Goal: Transaction & Acquisition: Obtain resource

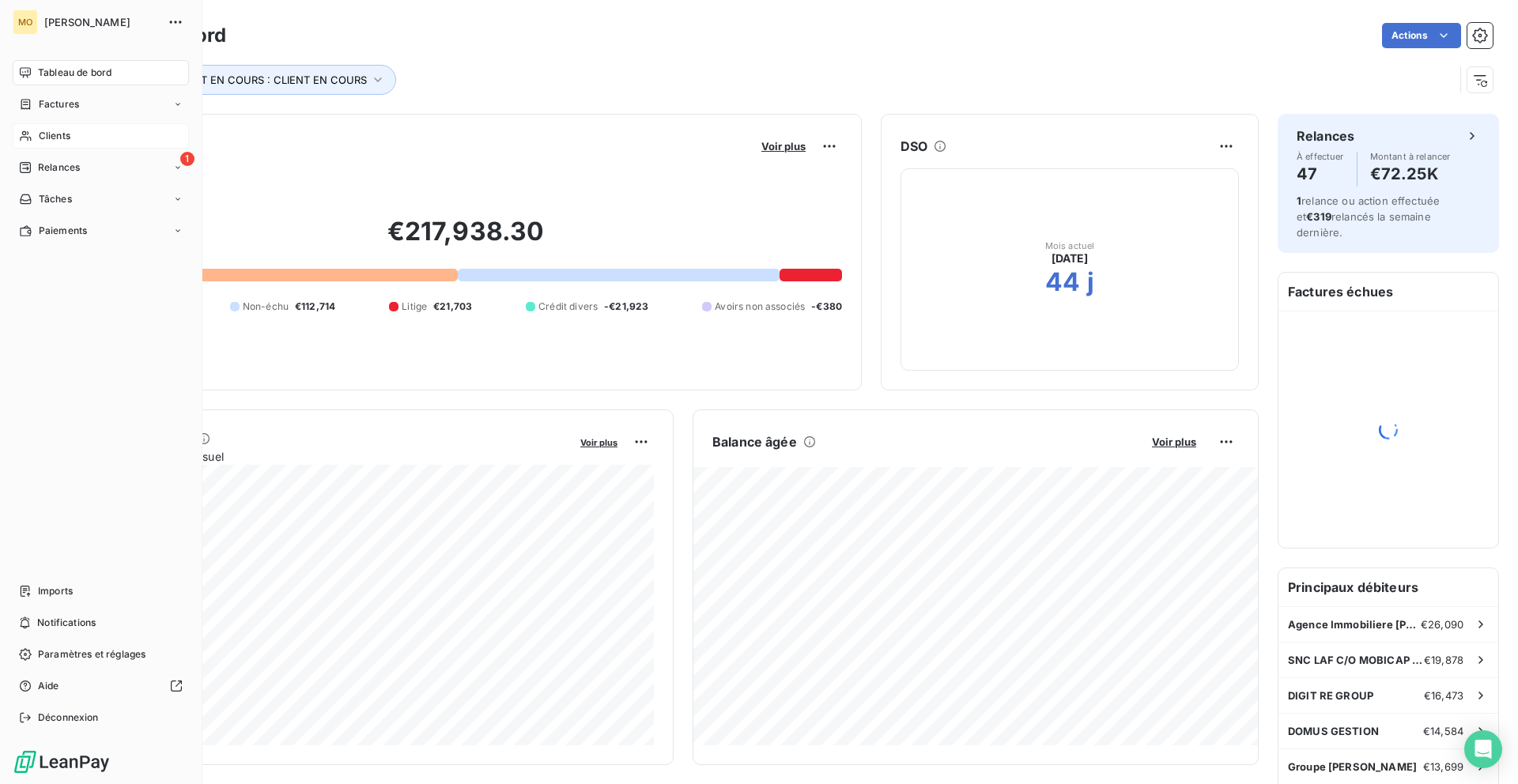
click at [25, 145] on div "Clients" at bounding box center [101, 135] width 176 height 25
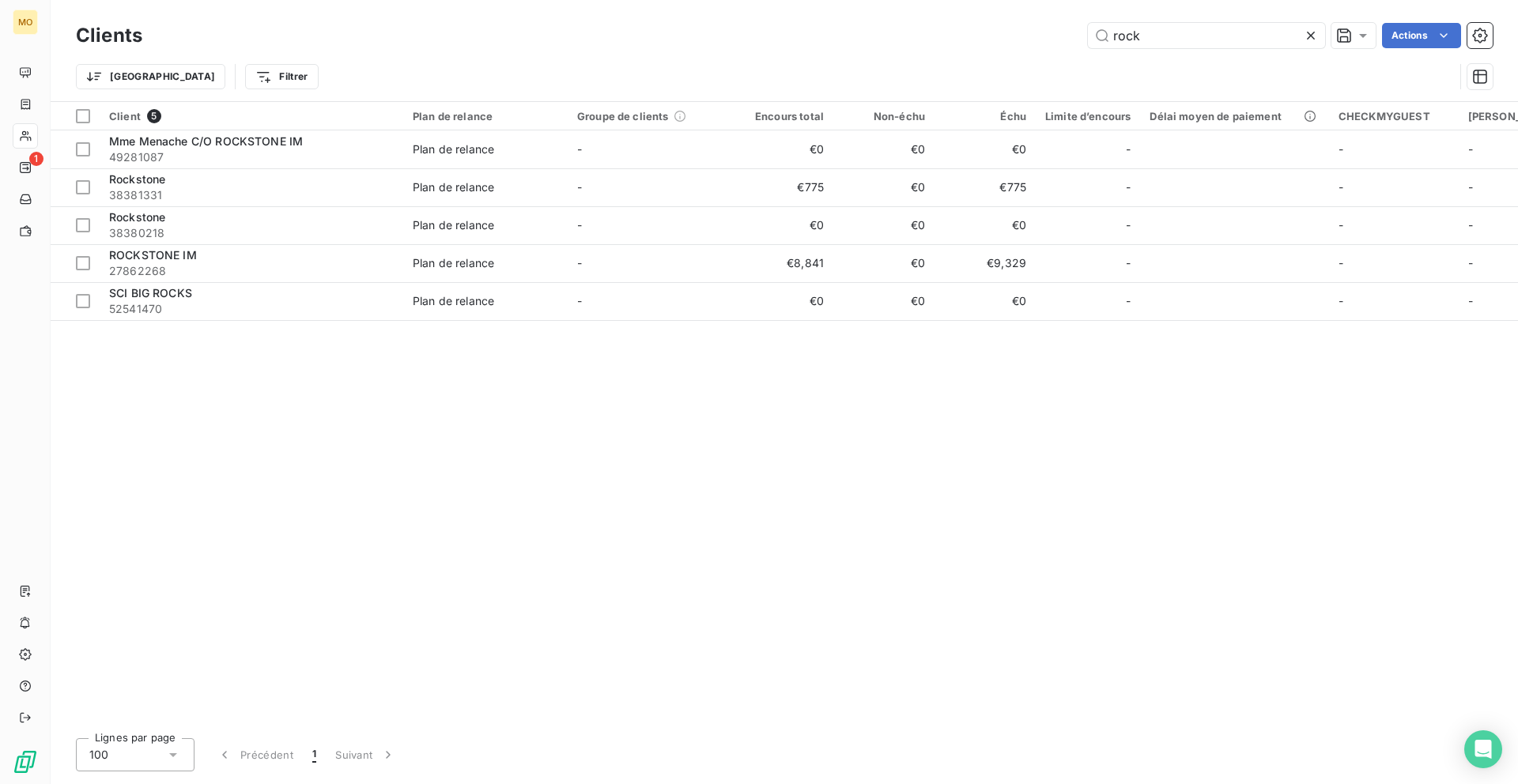
type input "rock"
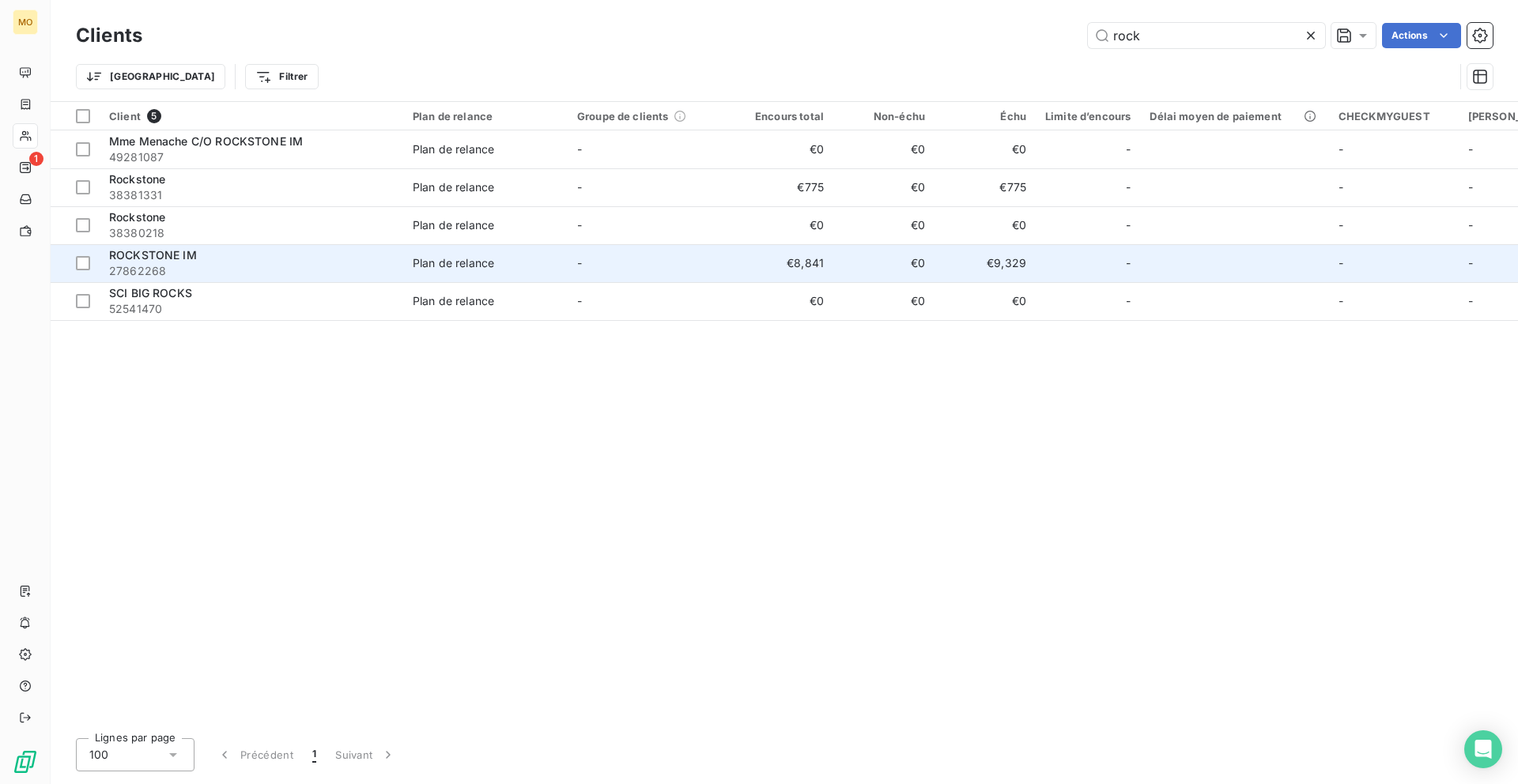
click at [616, 257] on td "-" at bounding box center [650, 263] width 165 height 38
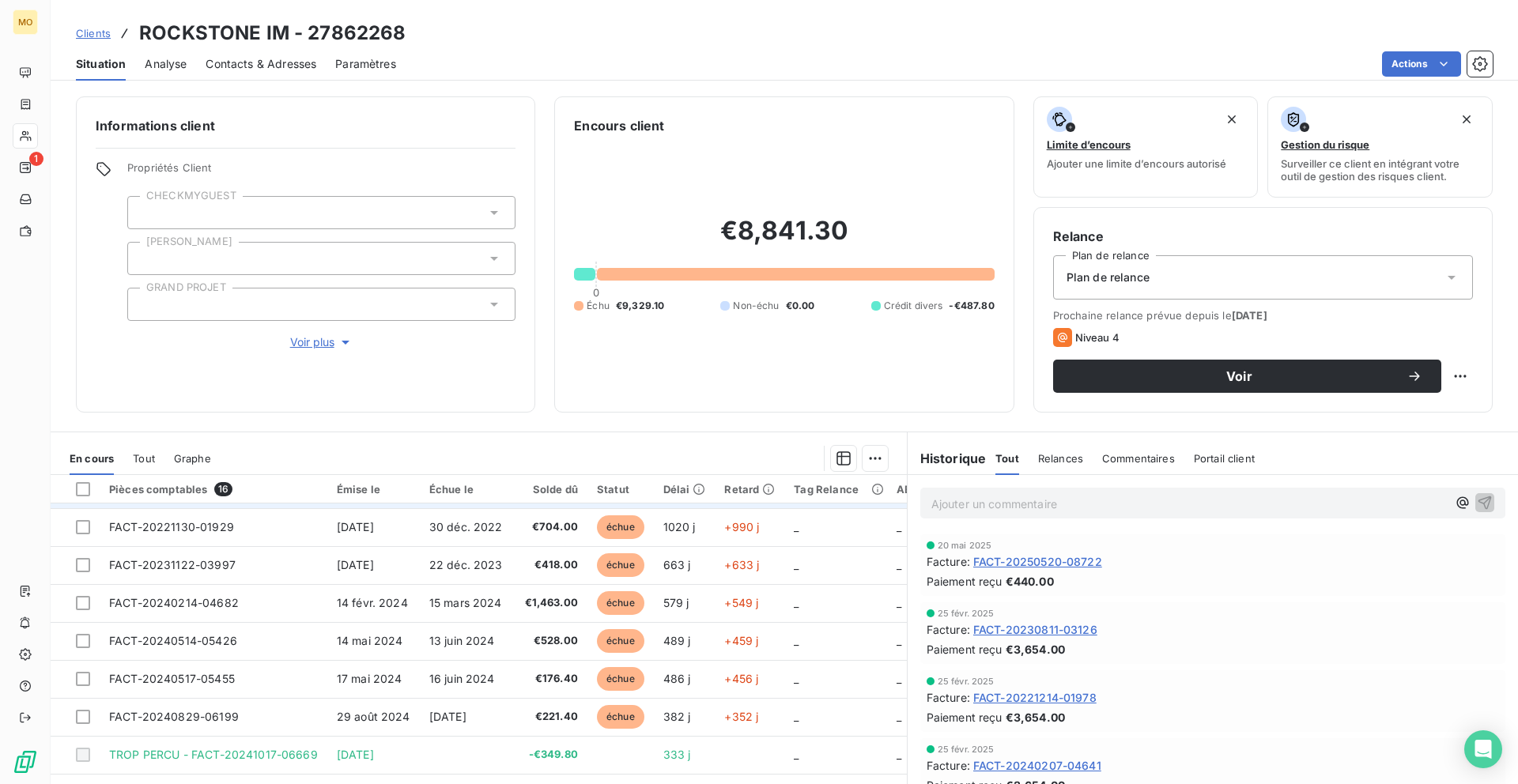
scroll to position [338, 0]
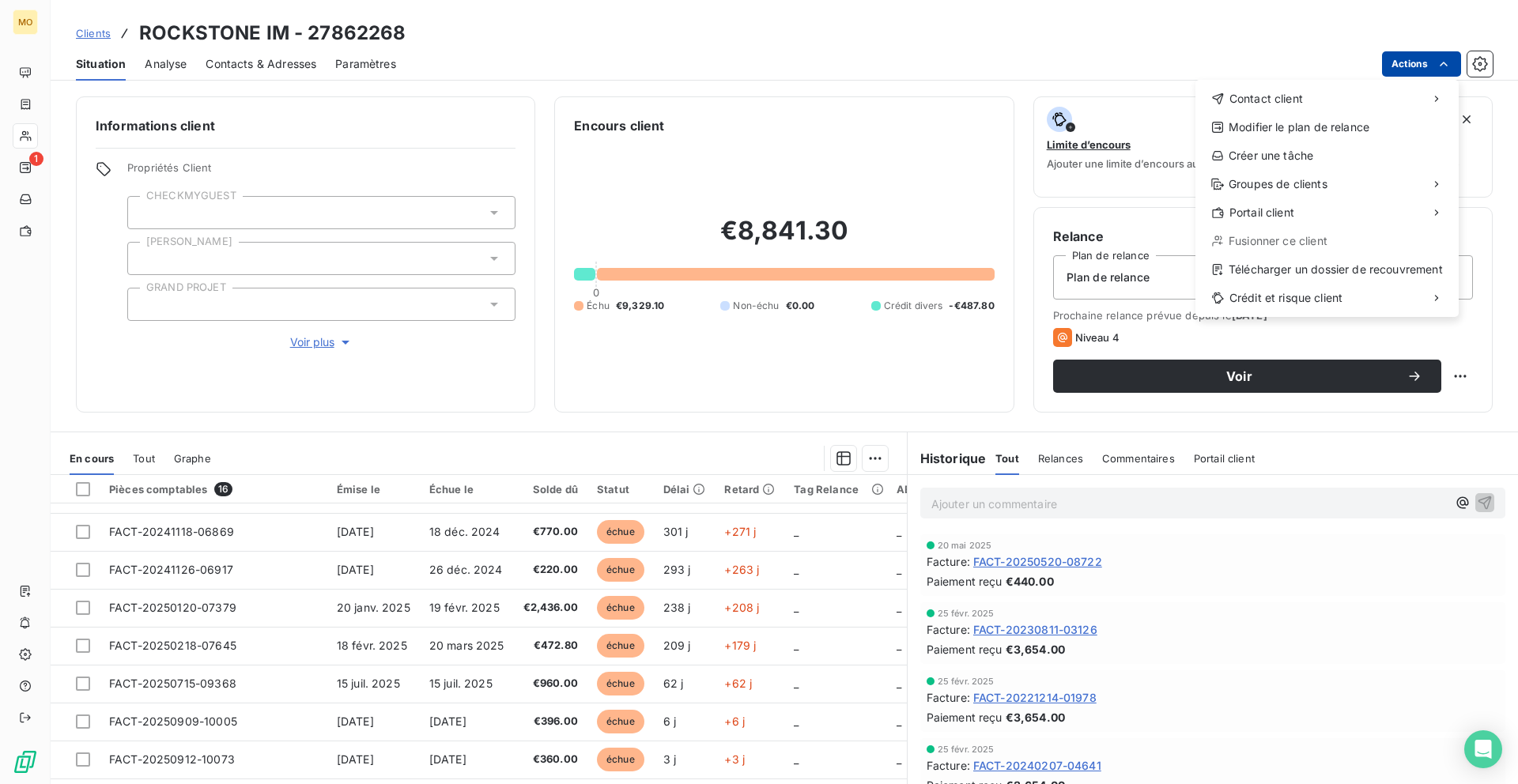
click at [1412, 64] on html "MO 1 Clients ROCKSTONE IM - 27862268 Situation Analyse Contacts & Adresses Para…" at bounding box center [759, 392] width 1518 height 784
click at [1245, 264] on div "Télécharger un dossier de recouvrement" at bounding box center [1326, 269] width 250 height 25
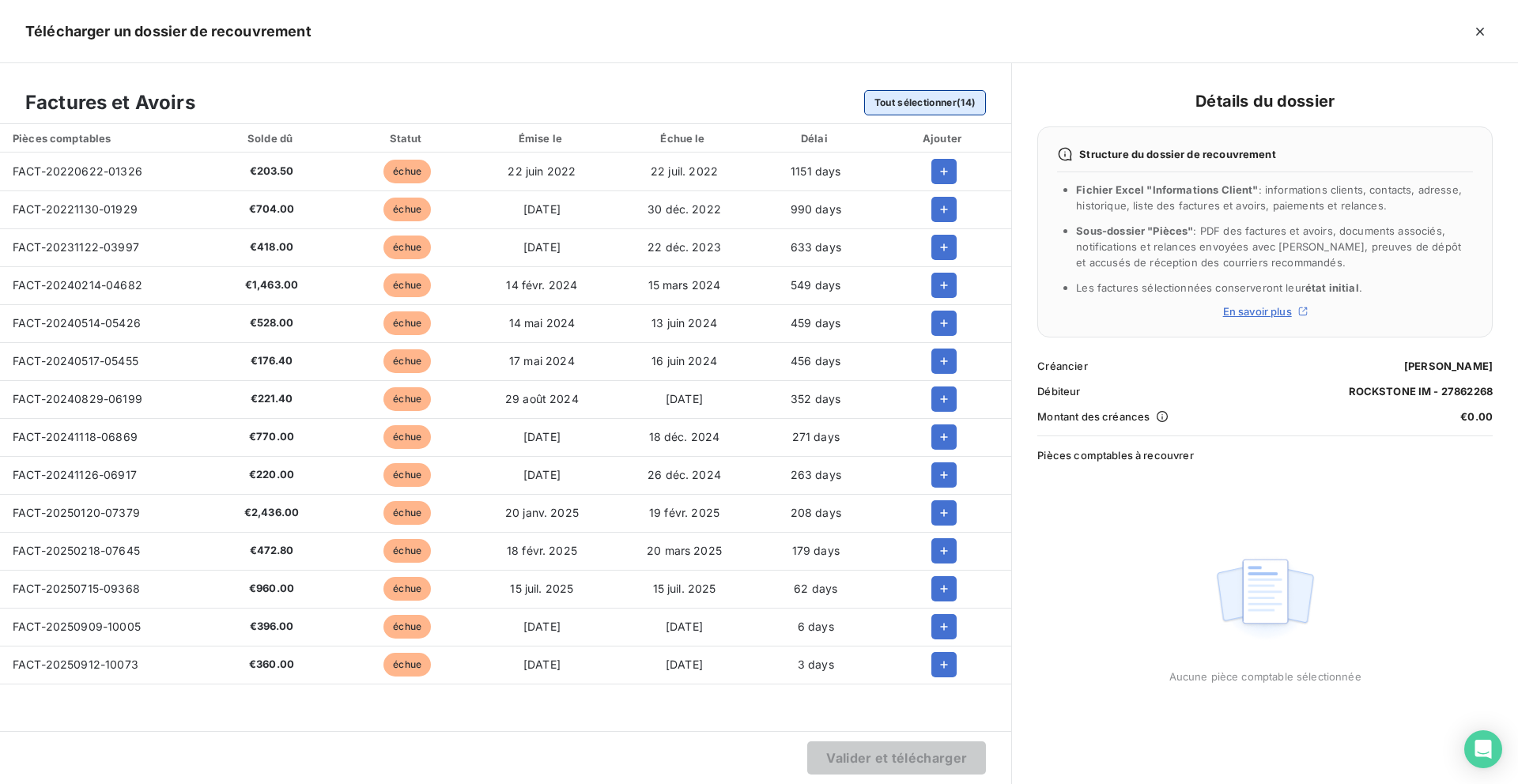
click at [929, 101] on button "Tout sélectionner (14)" at bounding box center [925, 103] width 122 height 25
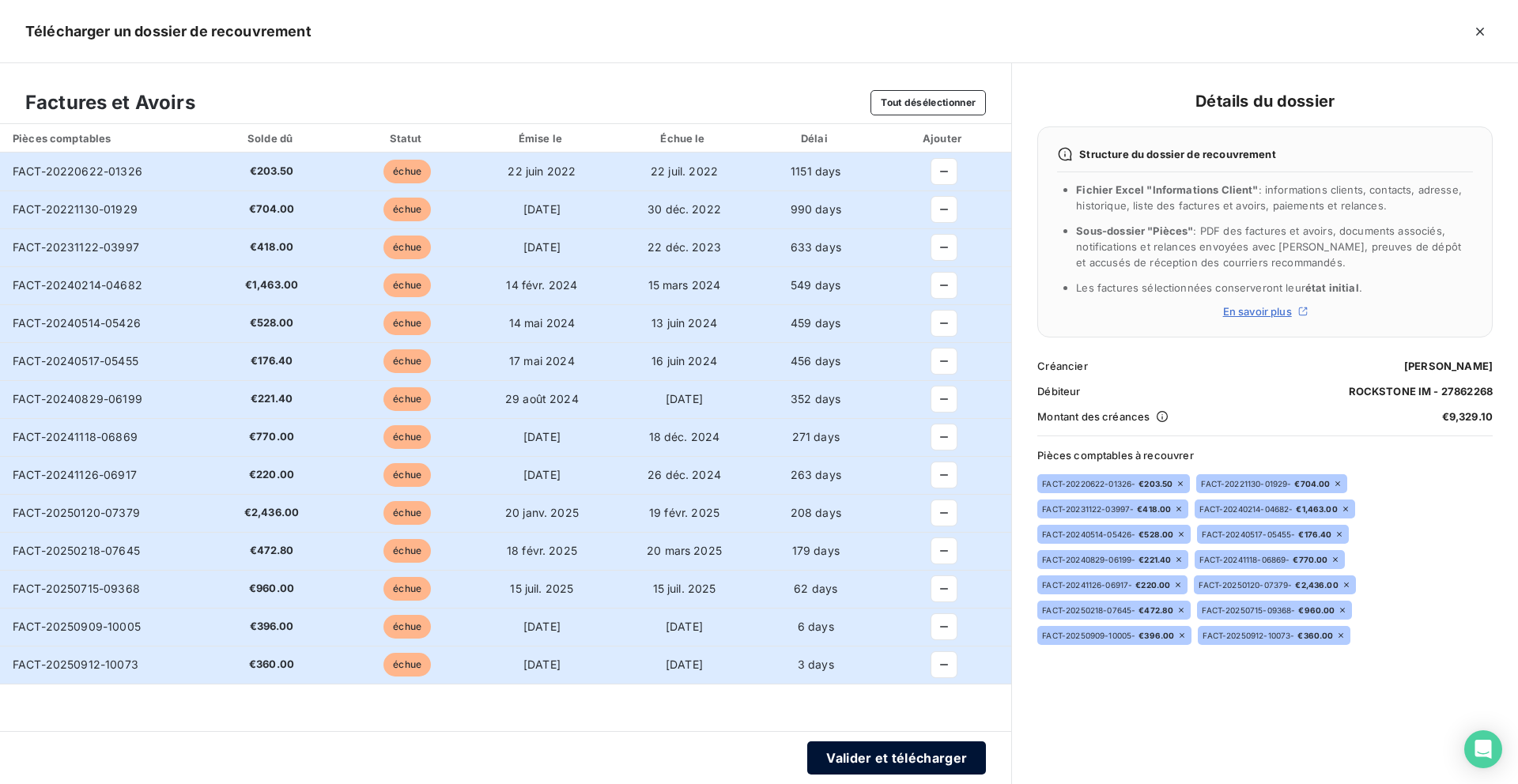
click at [833, 753] on button "Valider et télécharger" at bounding box center [896, 758] width 179 height 33
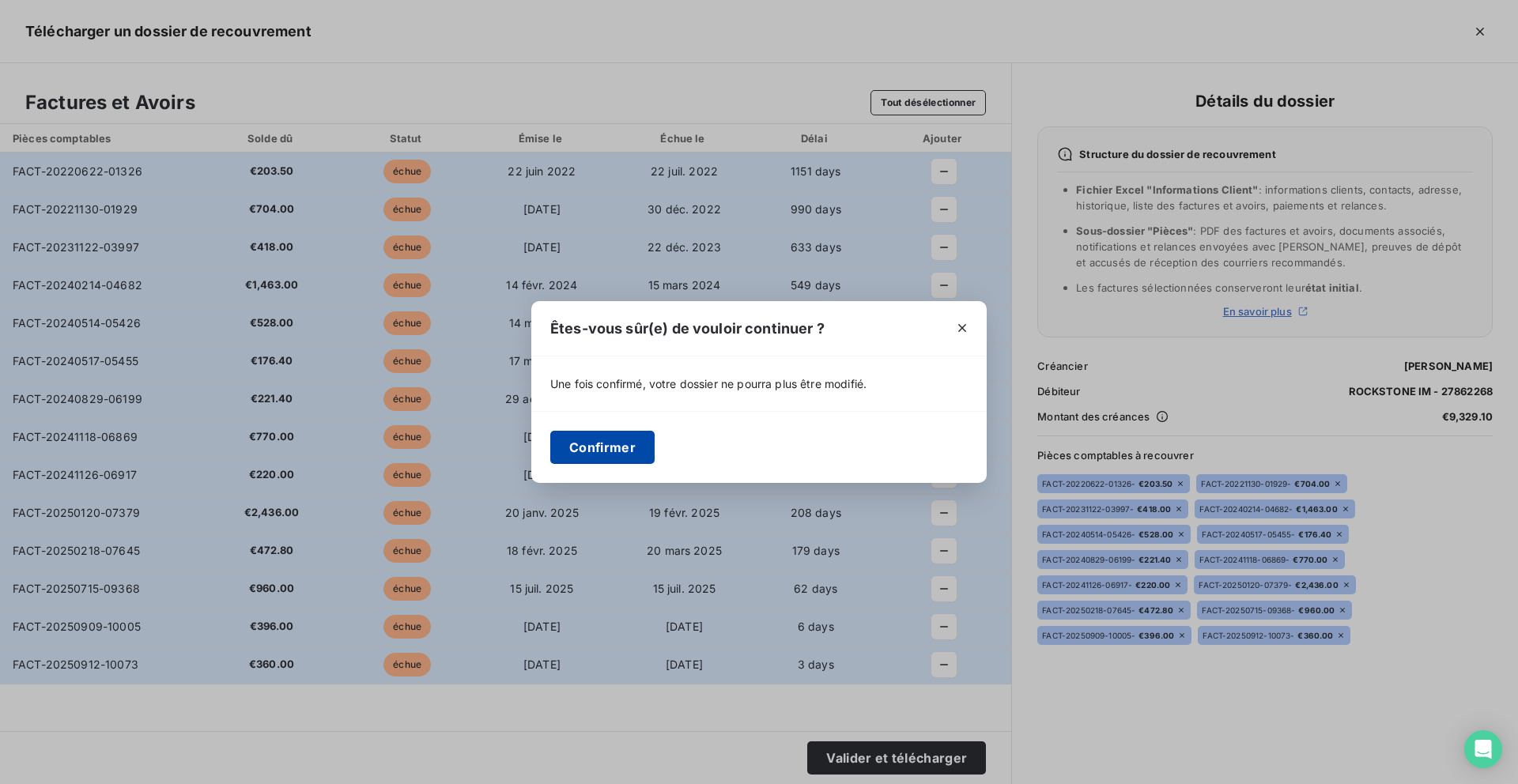
click at [614, 451] on button "Confirmer" at bounding box center [602, 447] width 104 height 33
